Goal: Task Accomplishment & Management: Complete application form

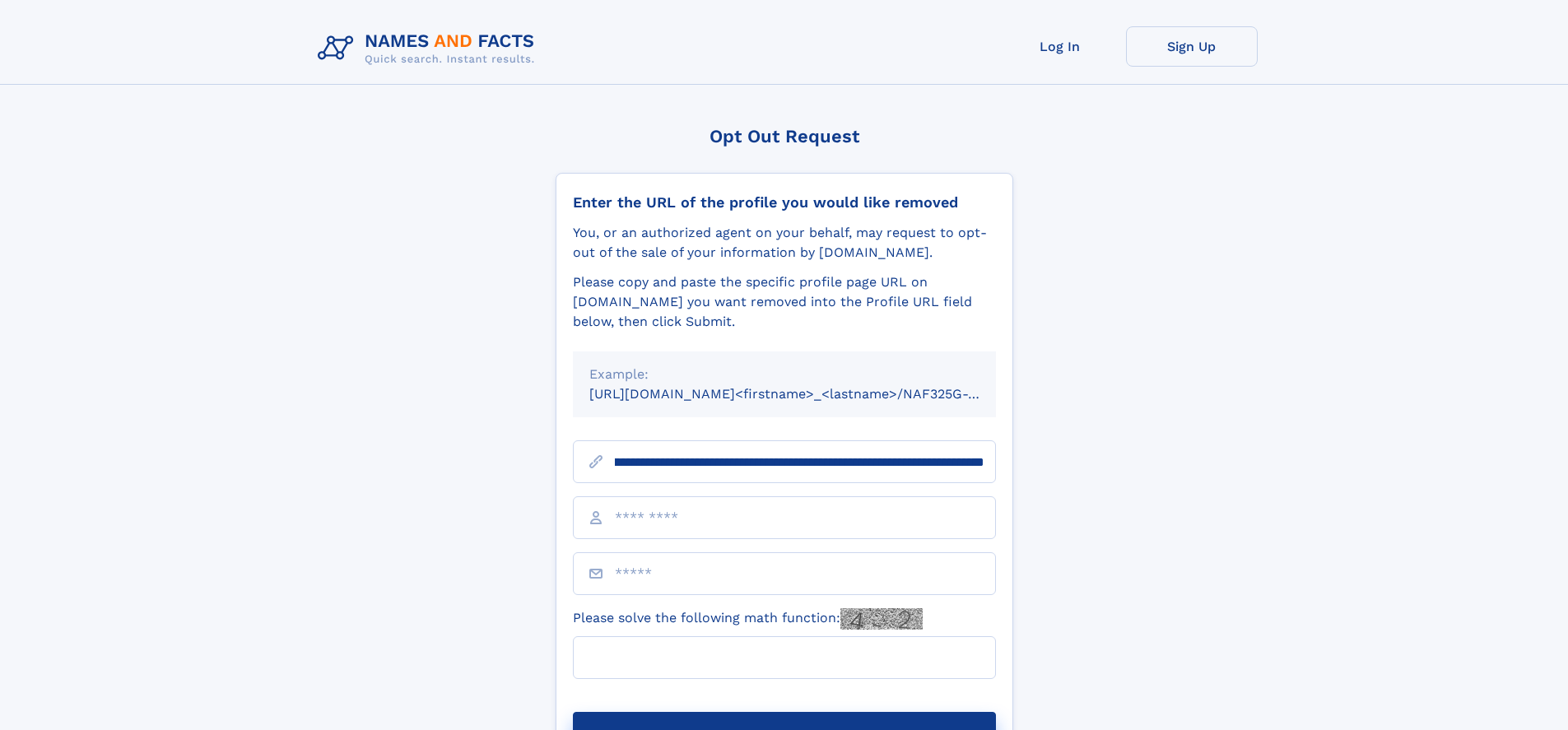
scroll to position [0, 178]
type input "**********"
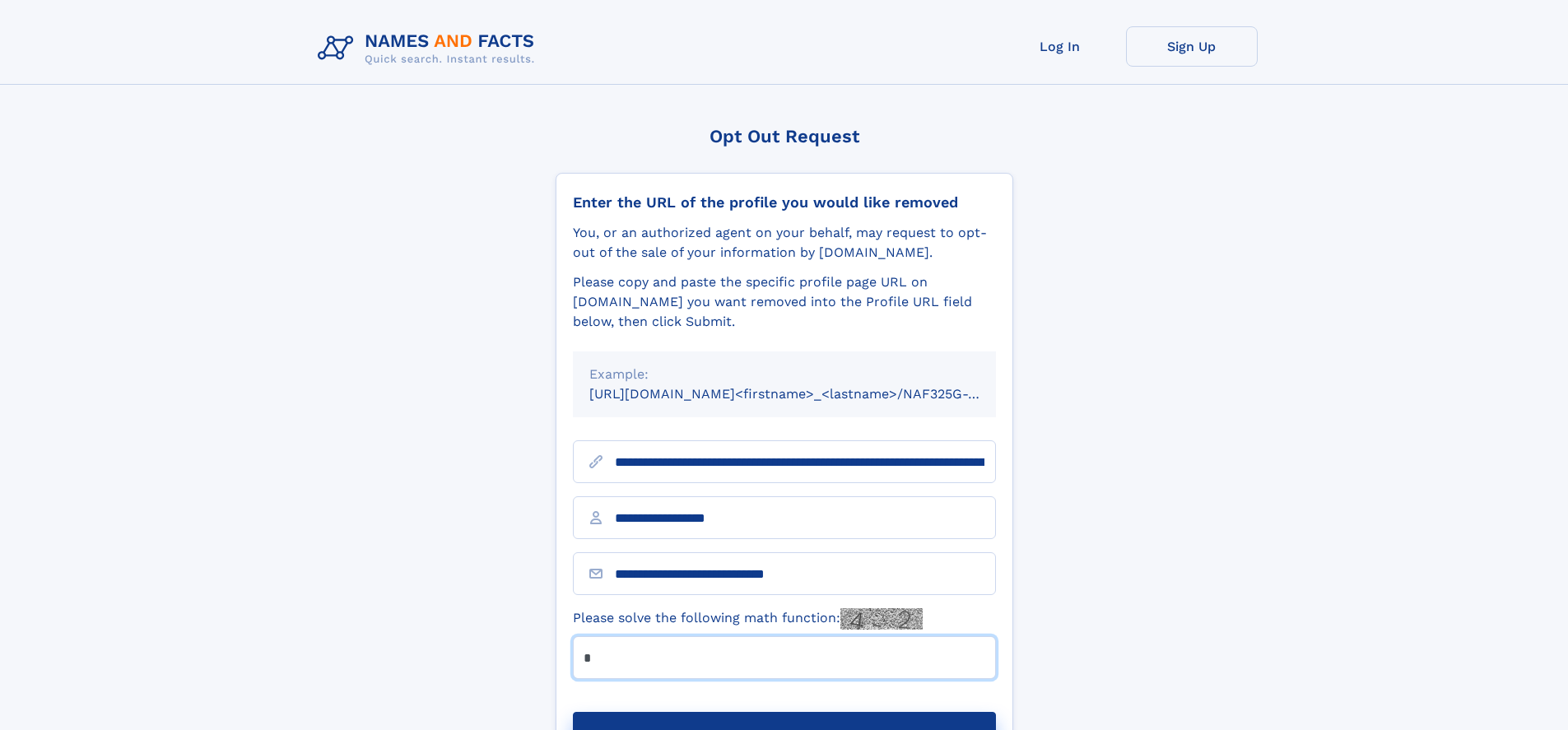
type input "*"
click at [783, 712] on button "Submit Opt Out Request" at bounding box center [785, 738] width 423 height 52
